Goal: Use online tool/utility: Utilize a website feature to perform a specific function

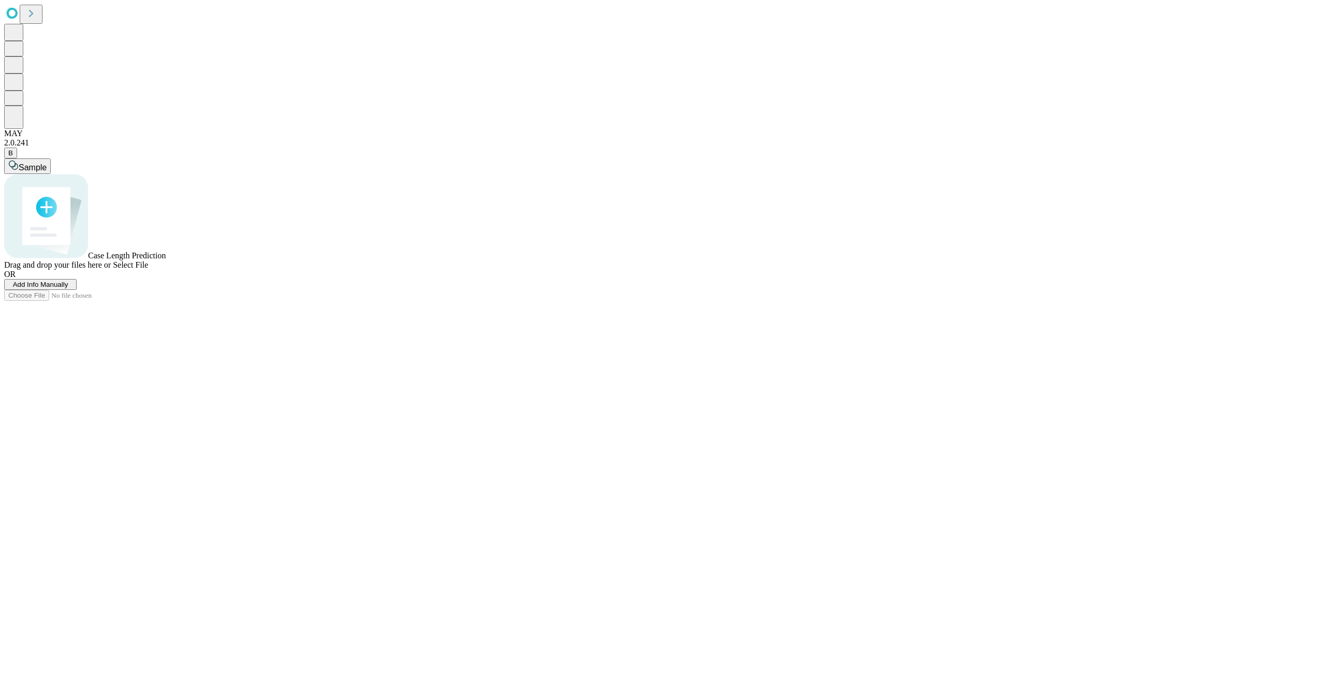
click at [77, 290] on button "Add Info Manually" at bounding box center [40, 284] width 73 height 11
click at [179, 192] on input "text" at bounding box center [653, 202] width 1298 height 20
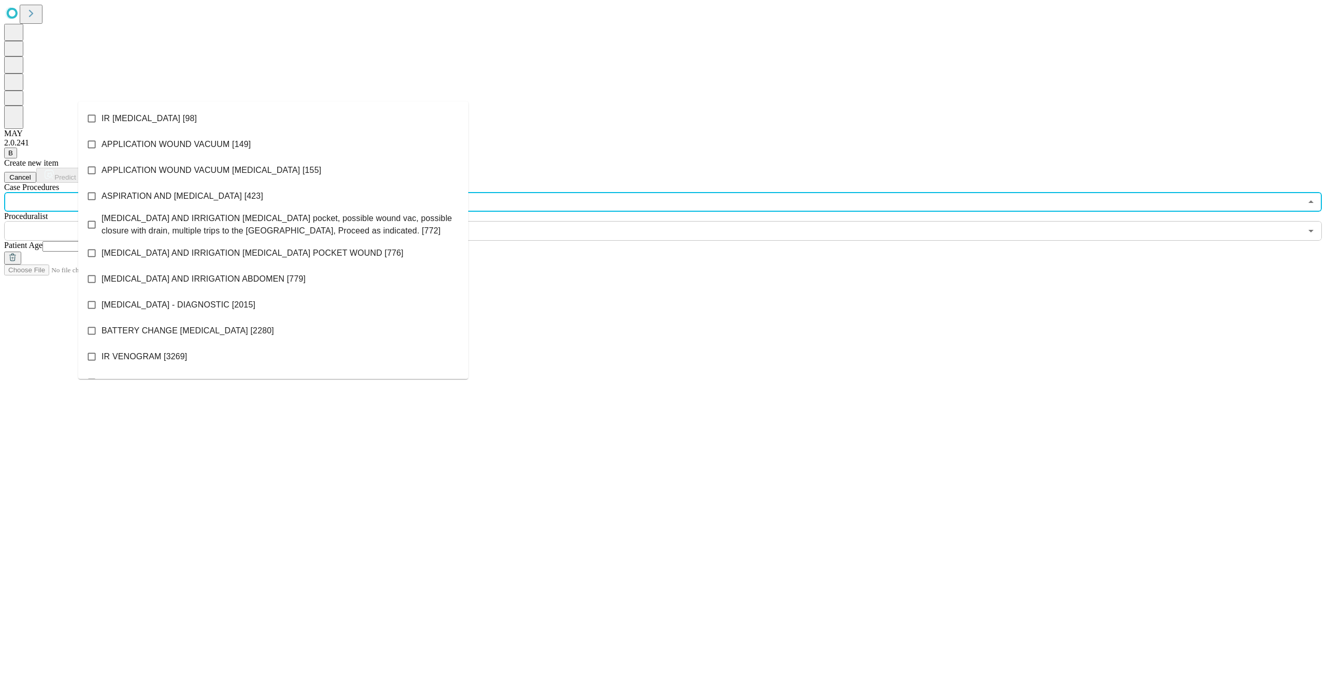
click at [196, 170] on span "APPLICATION WOUND VACUUM [MEDICAL_DATA] [155]" at bounding box center [212, 170] width 220 height 12
click at [176, 302] on span "[MEDICAL_DATA] - DIAGNOSTIC [2015]" at bounding box center [179, 305] width 154 height 12
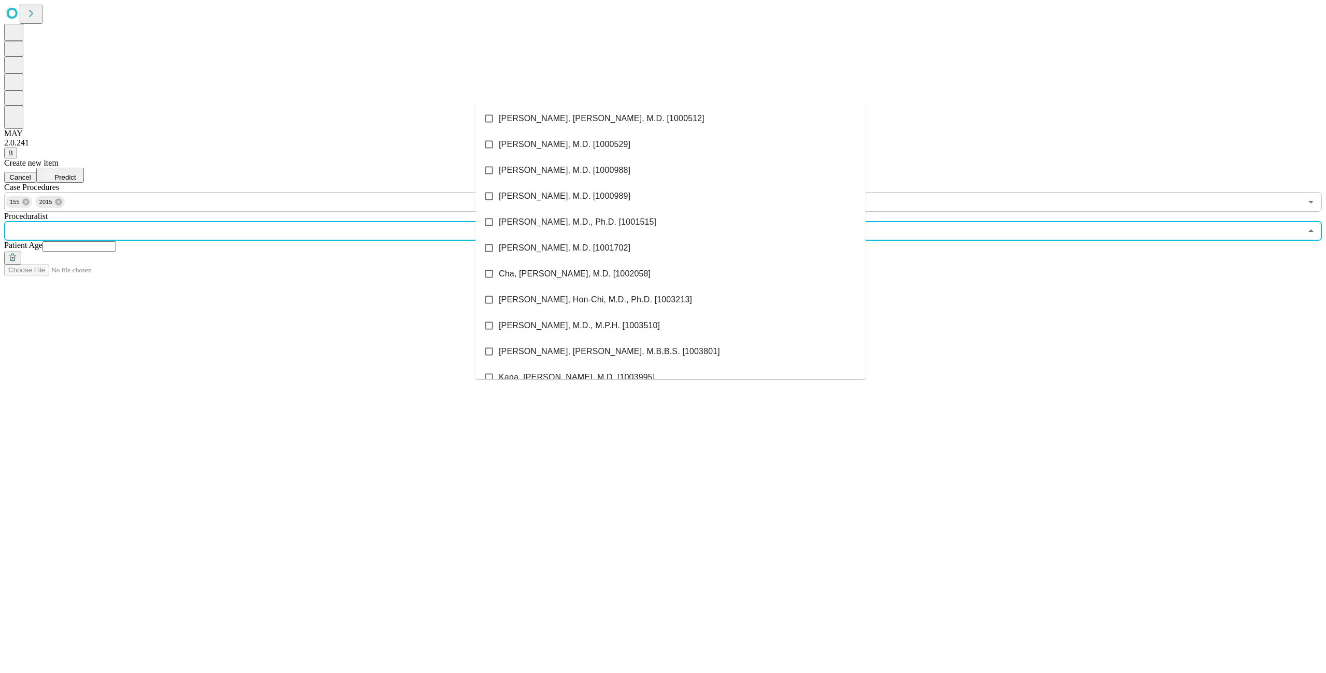
click at [675, 221] on input "text" at bounding box center [653, 231] width 1298 height 20
click at [564, 165] on li "[PERSON_NAME], M.D. [1000988]" at bounding box center [671, 170] width 390 height 26
click at [116, 241] on input "text" at bounding box center [79, 246] width 74 height 10
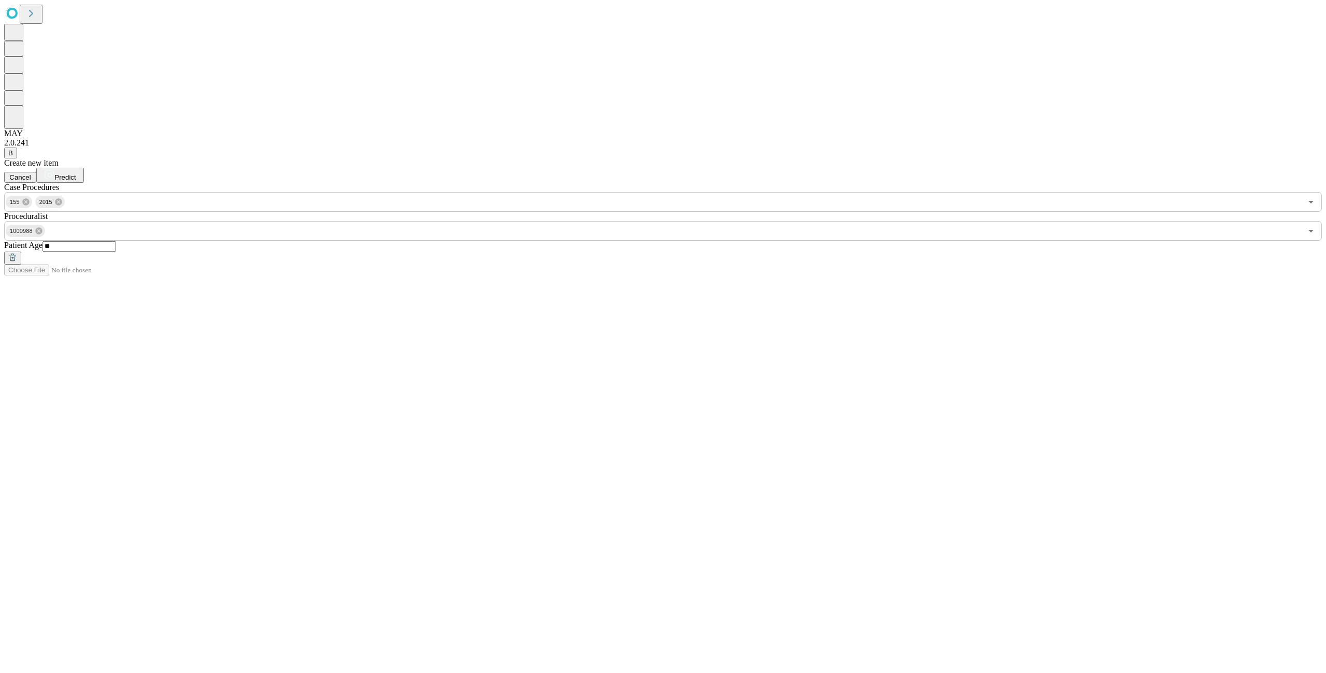
type input "**"
click at [76, 174] on span "Predict" at bounding box center [64, 178] width 21 height 8
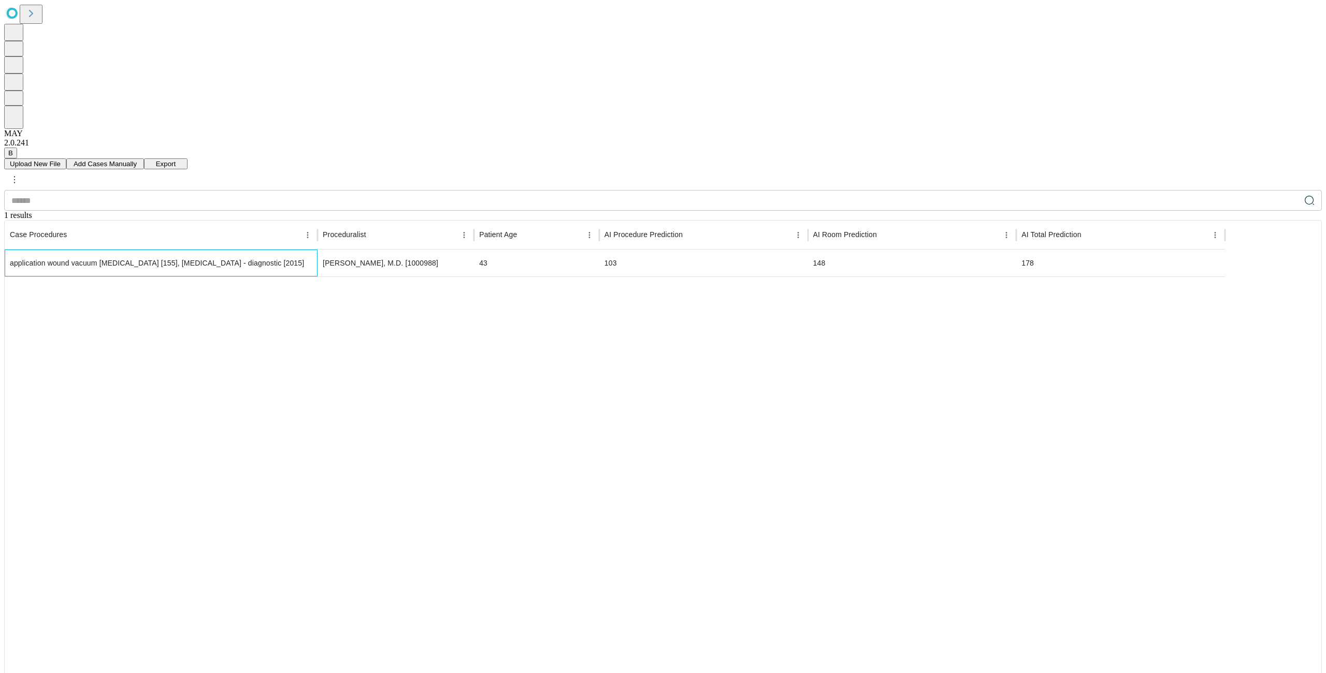
click at [260, 250] on div "application wound vacuum [MEDICAL_DATA] [155], [MEDICAL_DATA] - diagnostic [201…" at bounding box center [161, 263] width 303 height 26
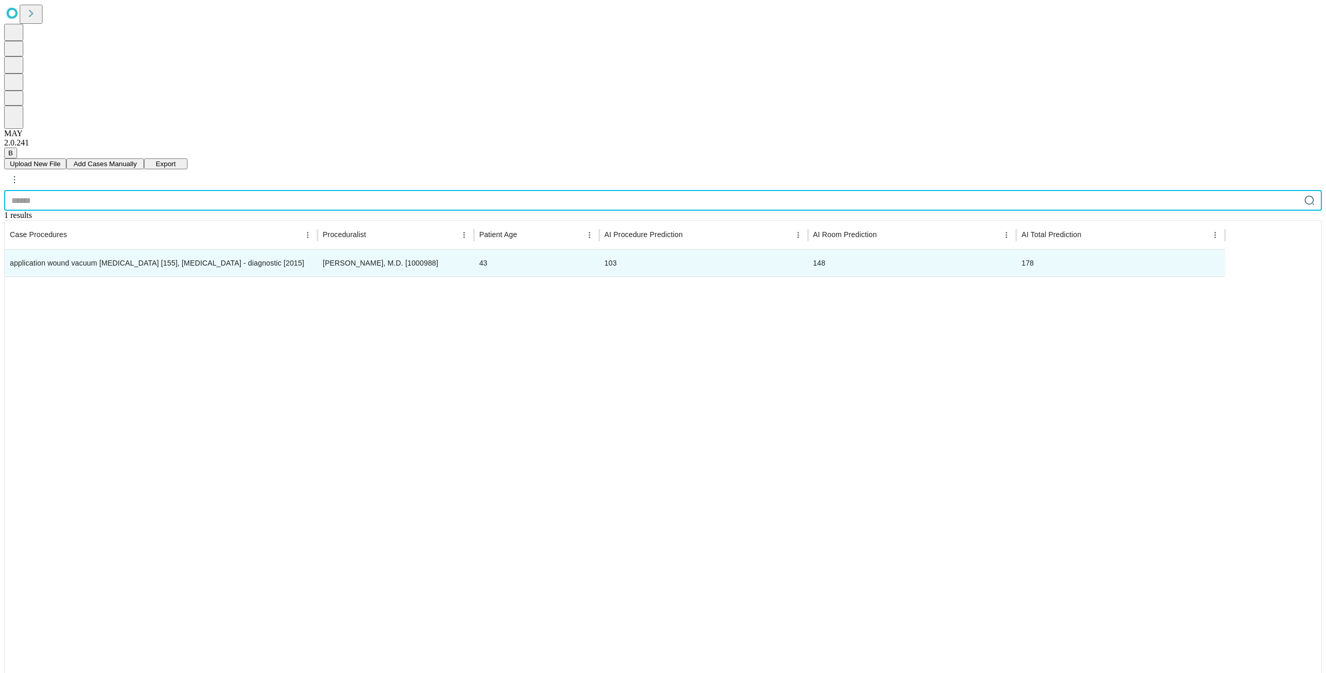
click at [169, 190] on input "text" at bounding box center [652, 200] width 1296 height 21
click at [137, 160] on span "Add Cases Manually" at bounding box center [105, 164] width 63 height 8
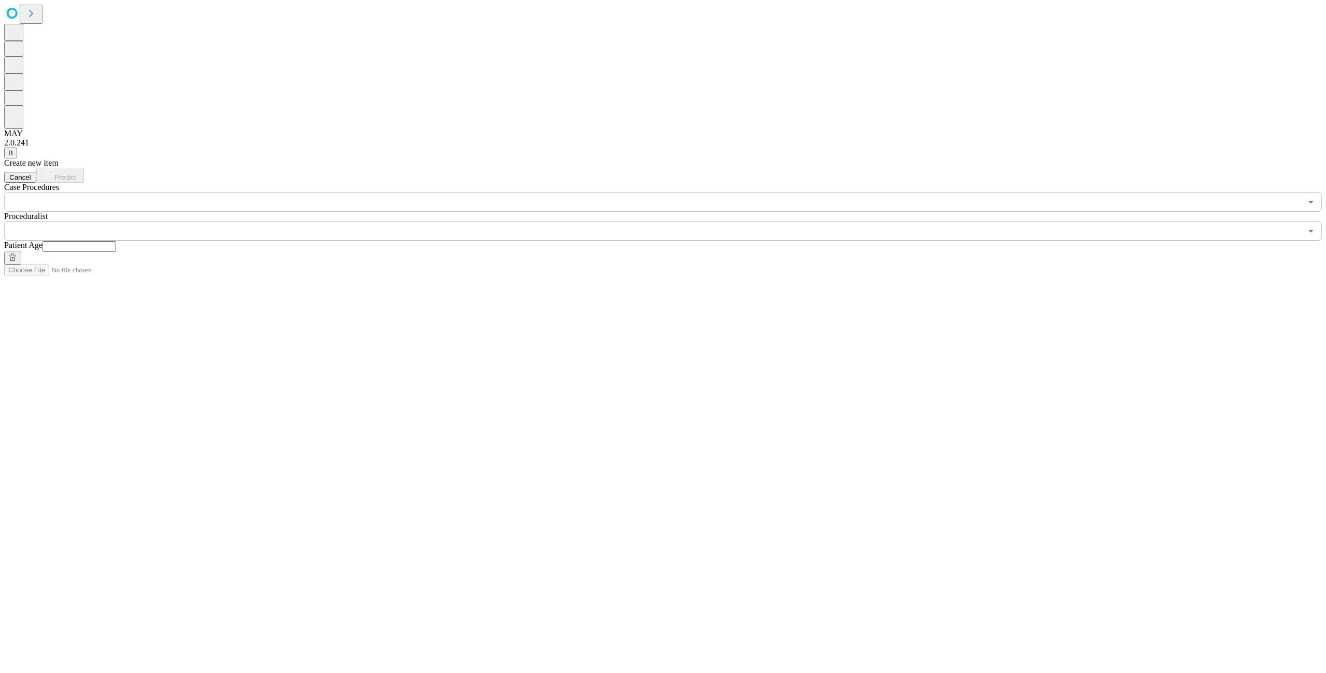
click at [465, 192] on div "​" at bounding box center [663, 202] width 1318 height 20
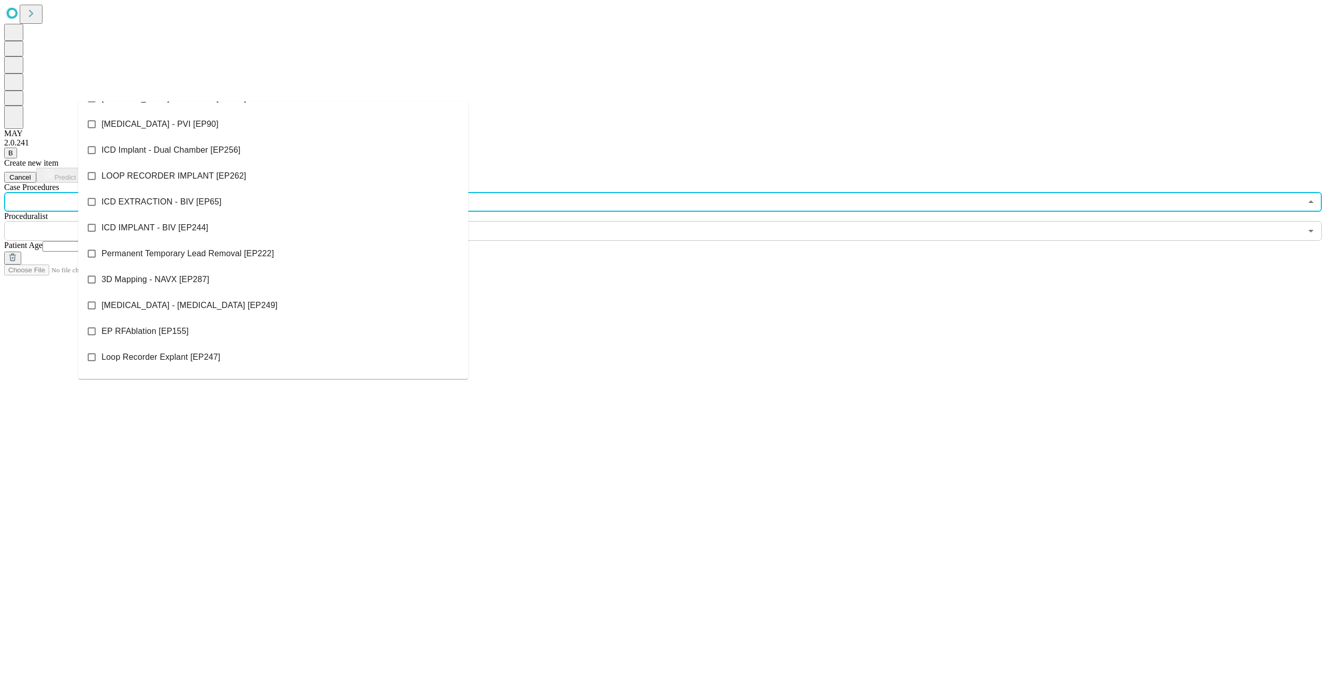
scroll to position [622, 0]
click at [97, 121] on icon at bounding box center [92, 124] width 10 height 10
click at [126, 169] on span "LOOP RECORDER IMPLANT [EP262]" at bounding box center [174, 175] width 145 height 12
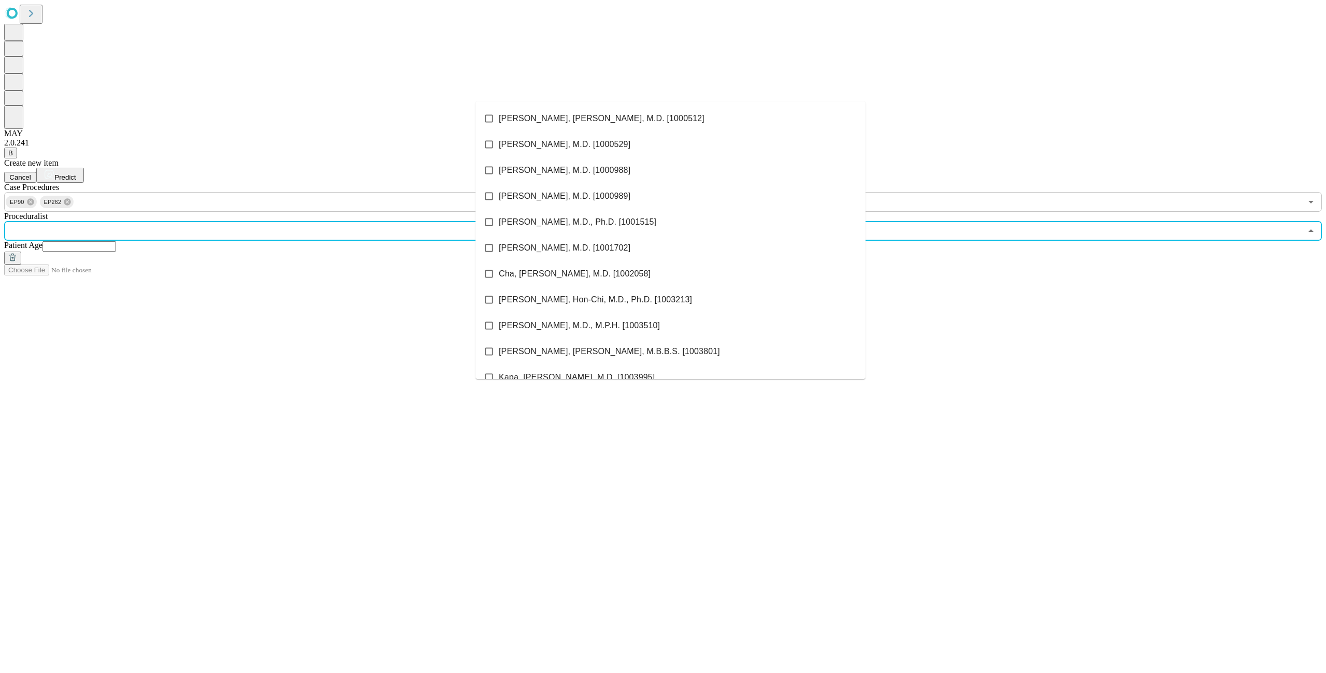
click at [619, 221] on input "text" at bounding box center [653, 231] width 1298 height 20
click at [536, 322] on span "[PERSON_NAME], M.D., M.P.H. [1003510]" at bounding box center [579, 326] width 161 height 12
click at [116, 241] on input "text" at bounding box center [79, 246] width 74 height 10
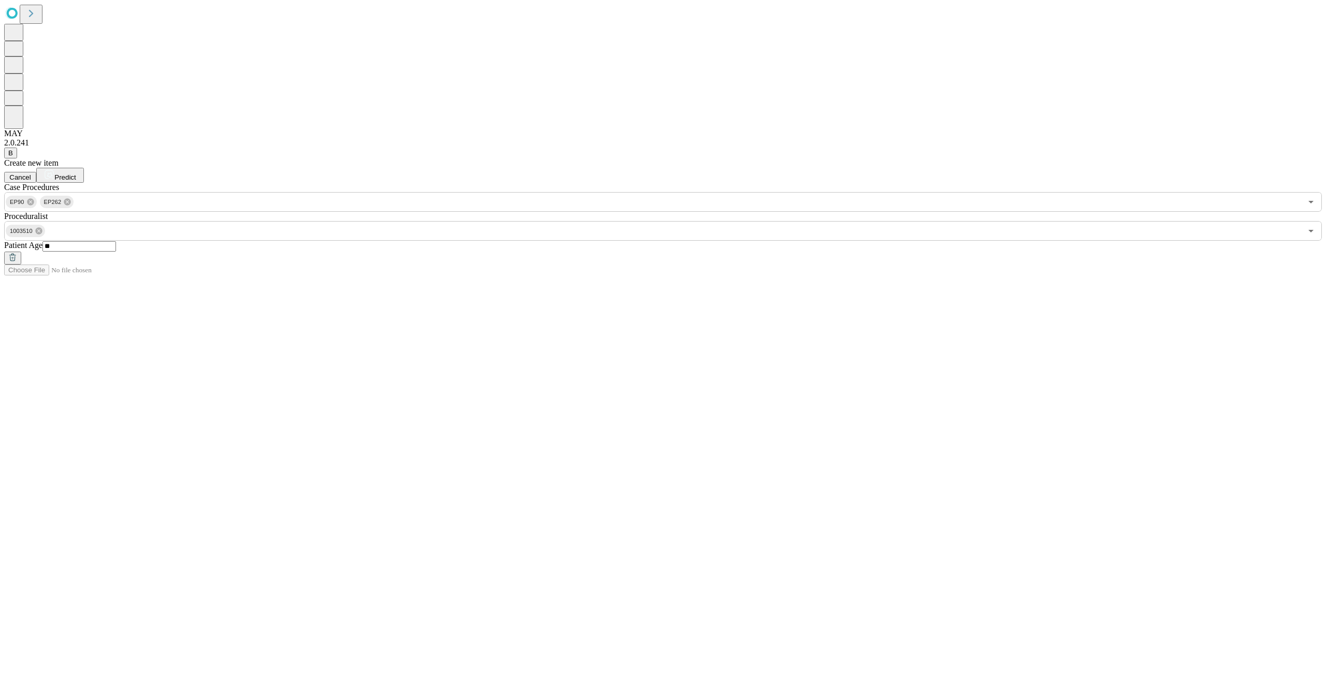
type input "**"
click at [76, 174] on span "Predict" at bounding box center [64, 178] width 21 height 8
